Goal: Task Accomplishment & Management: Use online tool/utility

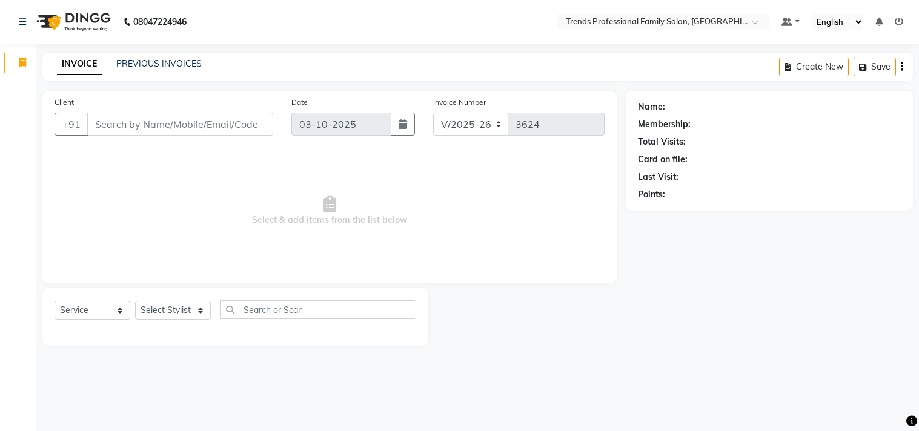
select select "7345"
select select "service"
drag, startPoint x: 274, startPoint y: 314, endPoint x: 268, endPoint y: 312, distance: 6.3
click at [271, 314] on input "text" at bounding box center [318, 309] width 196 height 19
type input "hair cut"
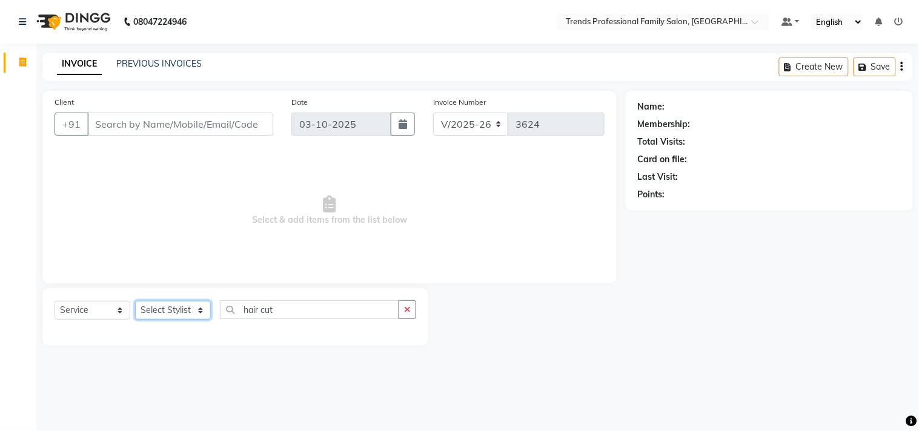
click at [171, 308] on select "Select Stylist AVANTHIKA [PERSON_NAME] [PERSON_NAME] [PERSON_NAME] RUSTHAM [PER…" at bounding box center [173, 310] width 76 height 19
select select "63519"
click at [135, 302] on select "Select Stylist AVANTHIKA [PERSON_NAME] [PERSON_NAME] [PERSON_NAME] RUSTHAM [PER…" at bounding box center [173, 310] width 76 height 19
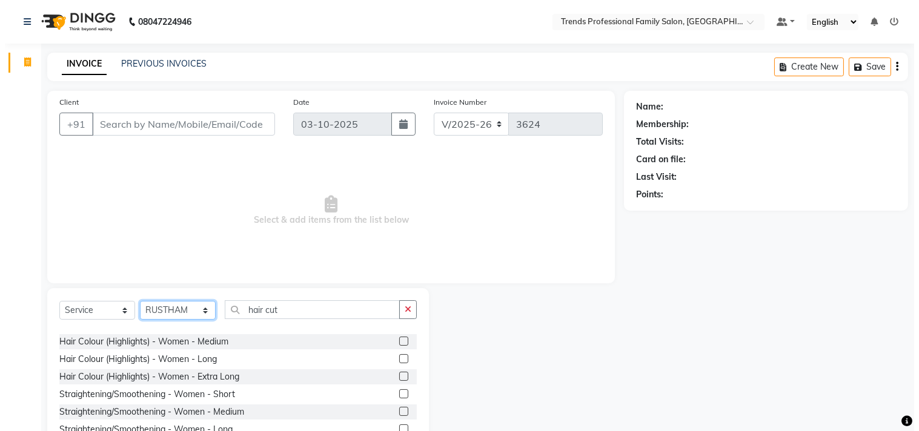
scroll to position [897, 0]
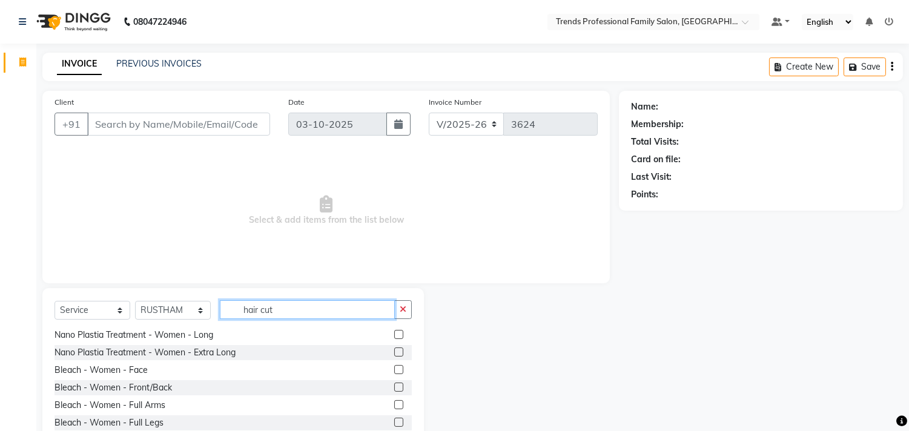
click at [305, 307] on input "hair cut" at bounding box center [307, 309] width 175 height 19
click at [525, 360] on div at bounding box center [521, 377] width 195 height 179
click at [307, 312] on input "hair cut" at bounding box center [307, 309] width 175 height 19
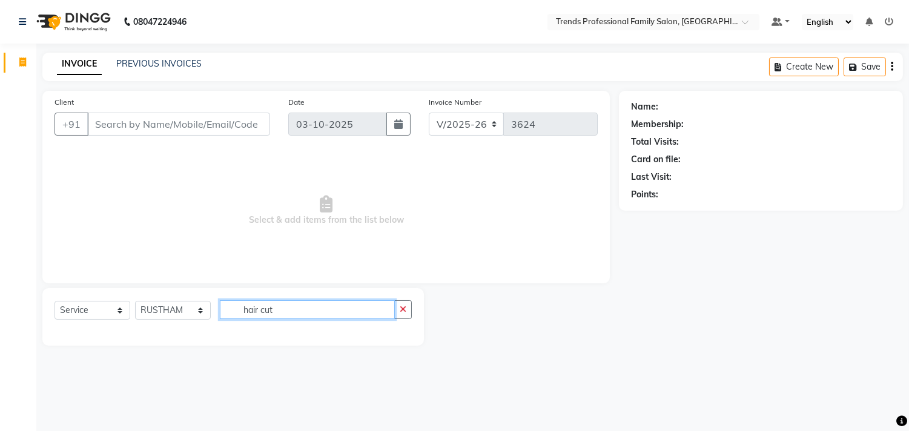
scroll to position [0, 0]
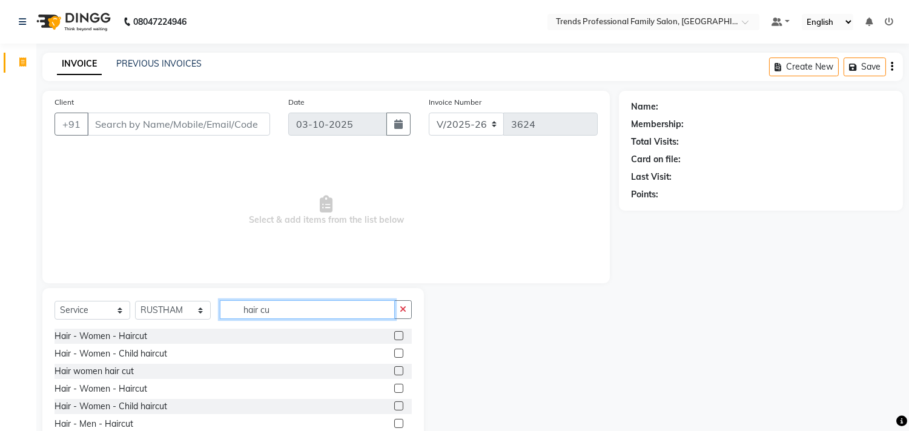
type input "hair cut"
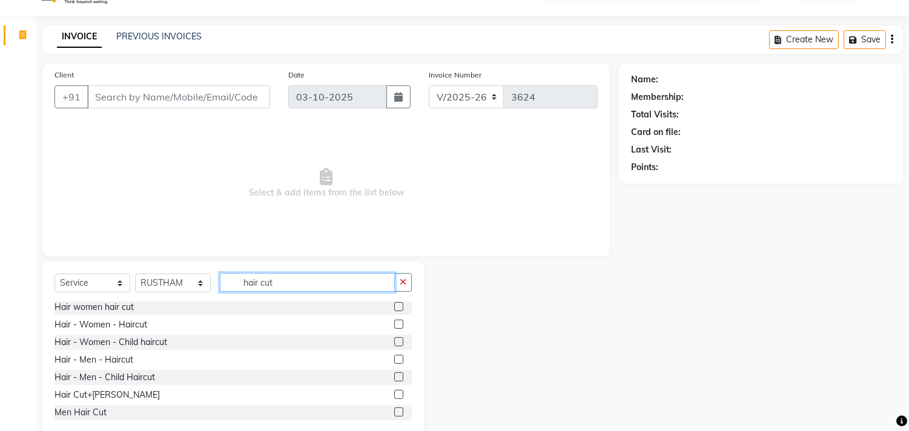
scroll to position [53, 0]
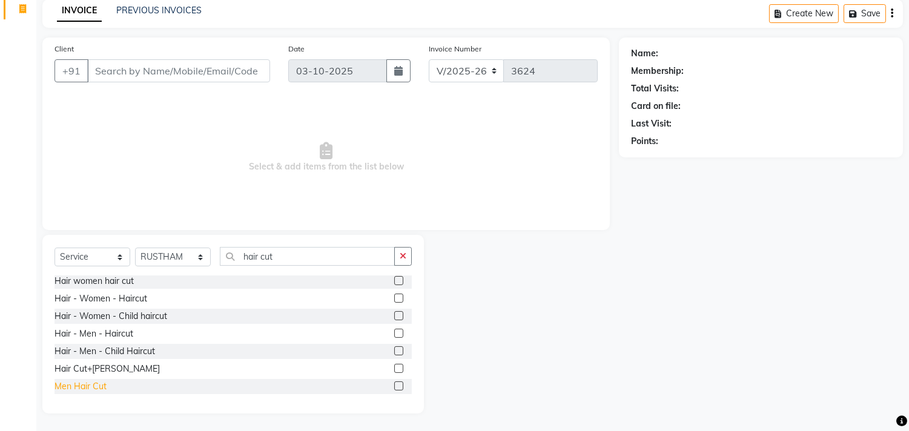
click at [88, 390] on div "Men Hair Cut" at bounding box center [81, 386] width 52 height 13
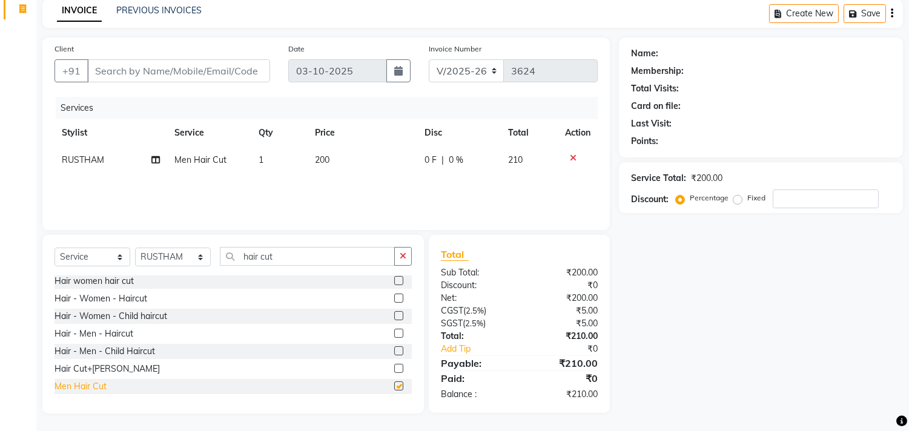
checkbox input "false"
click at [108, 366] on div "Hair Cut+[PERSON_NAME]" at bounding box center [107, 369] width 105 height 13
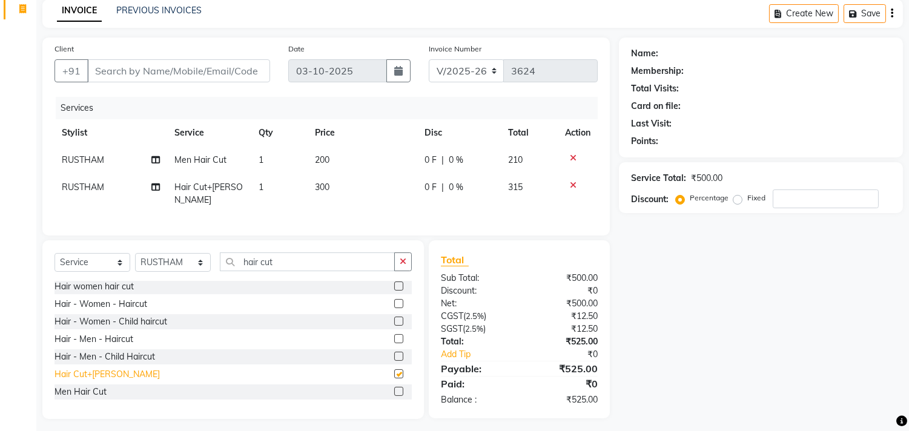
checkbox input "false"
click at [573, 157] on icon at bounding box center [573, 158] width 7 height 8
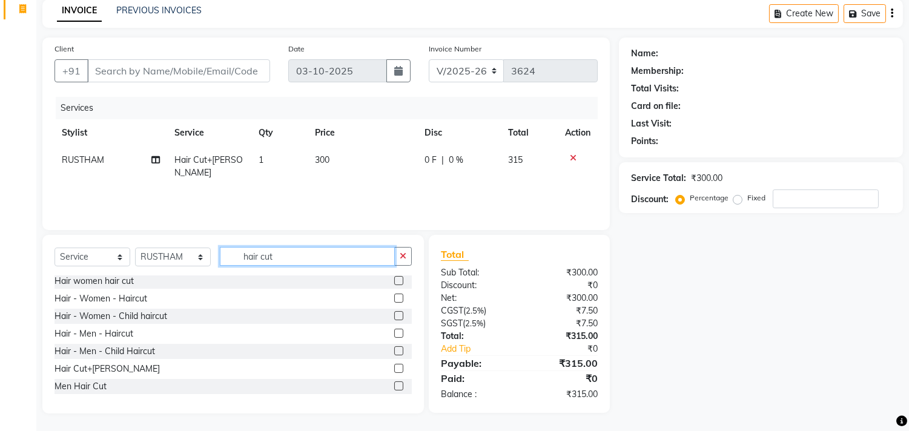
click at [323, 265] on input "hair cut" at bounding box center [307, 256] width 175 height 19
type input "h"
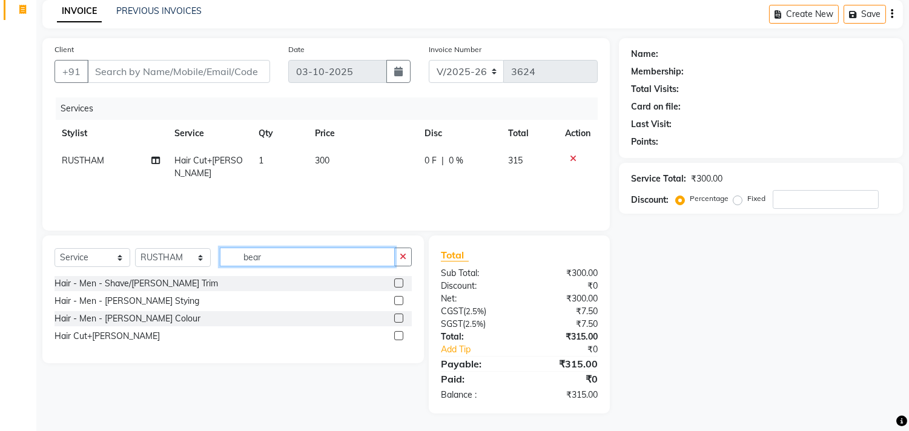
scroll to position [0, 0]
type input "beard"
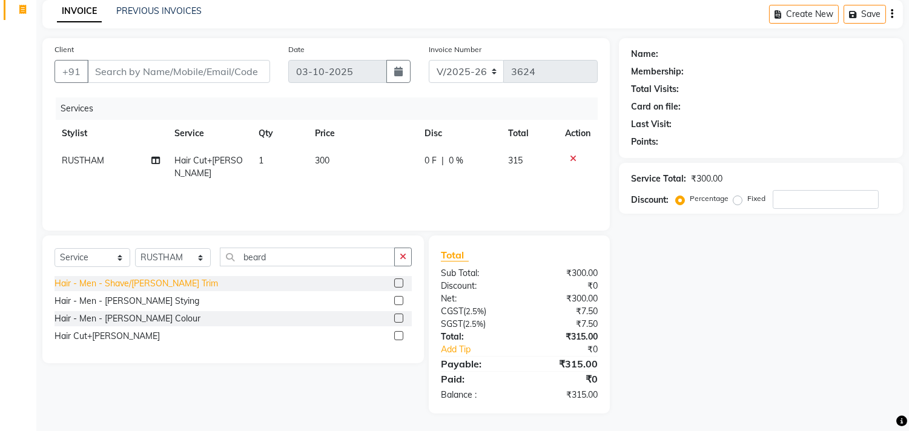
drag, startPoint x: 170, startPoint y: 274, endPoint x: 171, endPoint y: 281, distance: 7.3
click at [170, 275] on div "Select Service Product Membership Package Voucher Prepaid Gift Card Select Styl…" at bounding box center [233, 262] width 357 height 28
click at [171, 281] on div "Hair - Men - Shave/[PERSON_NAME] Trim" at bounding box center [137, 283] width 164 height 13
checkbox input "false"
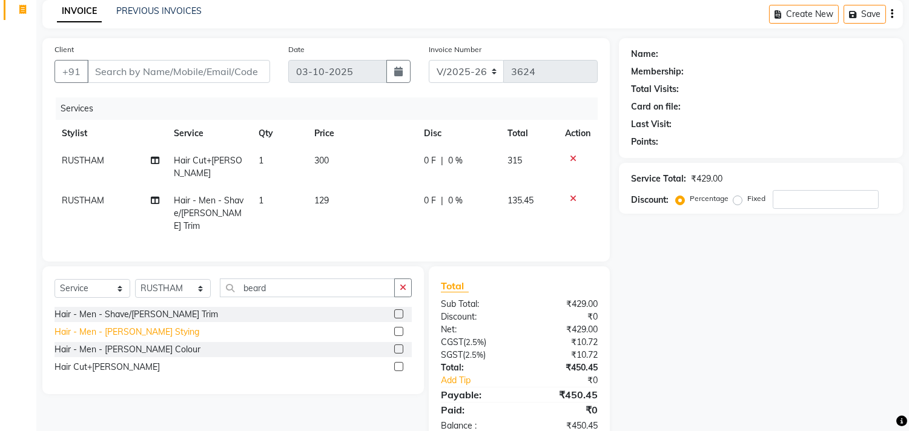
click at [127, 326] on div "Hair - Men - [PERSON_NAME] Stying" at bounding box center [127, 332] width 145 height 13
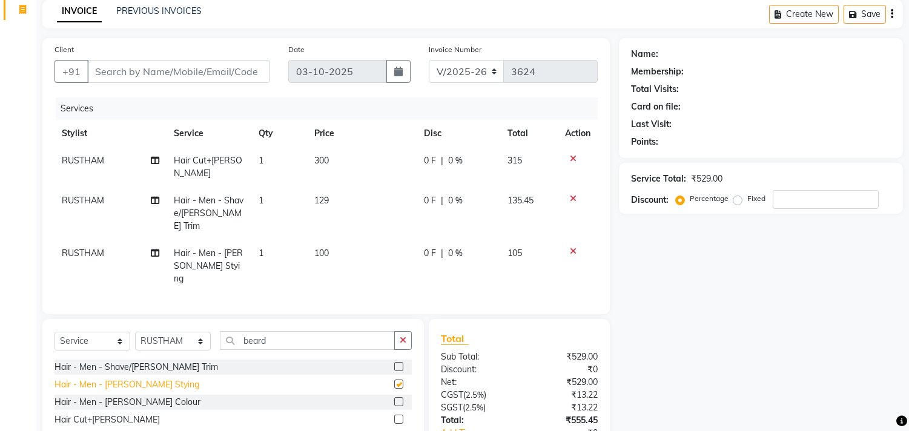
checkbox input "false"
click at [570, 247] on icon at bounding box center [573, 251] width 7 height 8
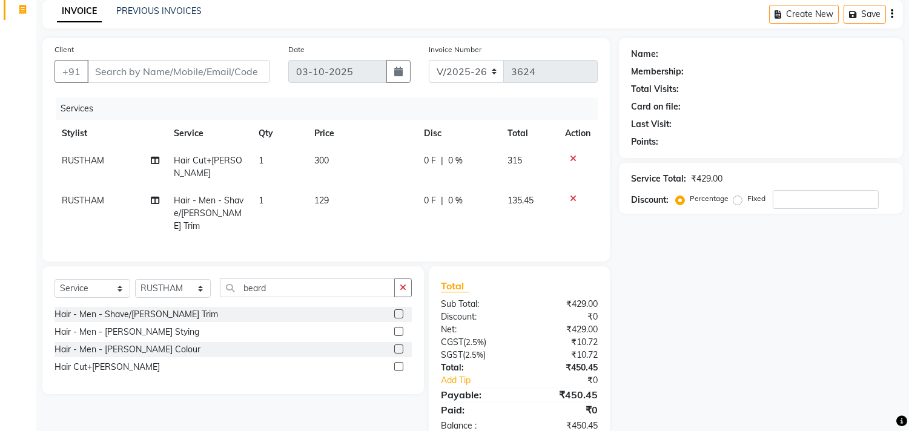
click at [570, 194] on icon at bounding box center [573, 198] width 7 height 8
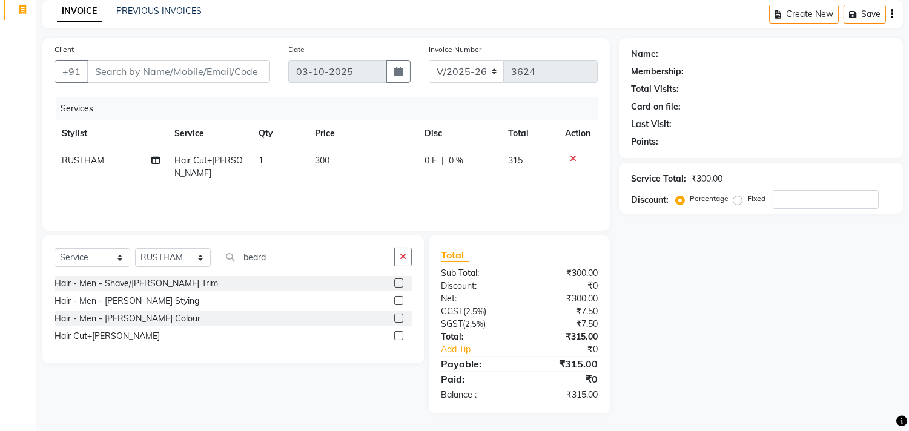
click at [573, 156] on icon at bounding box center [573, 158] width 7 height 8
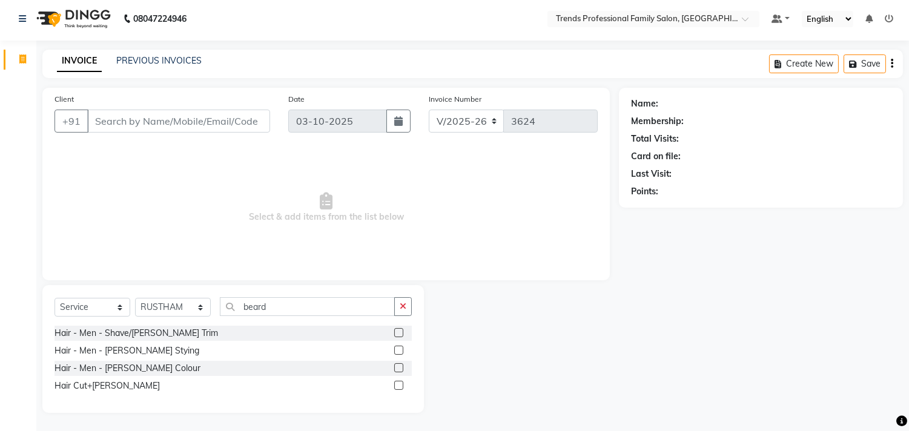
click at [597, 334] on div at bounding box center [521, 349] width 195 height 128
